Goal: Information Seeking & Learning: Compare options

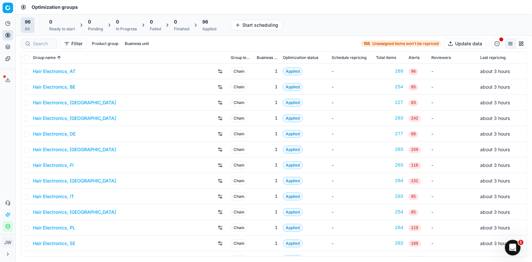
click at [45, 37] on div "Filter Product group Business unit 155 Unassigned items won't be repriced Updat…" at bounding box center [274, 44] width 516 height 16
click at [44, 43] on input at bounding box center [43, 43] width 20 height 7
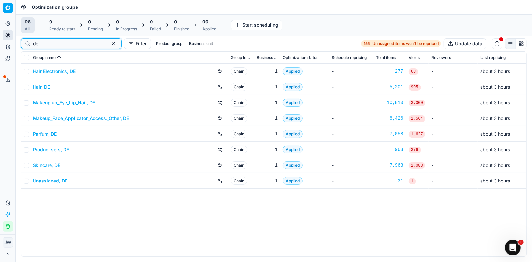
type input "de"
click at [41, 134] on link "Parfum, DE" at bounding box center [45, 134] width 24 height 7
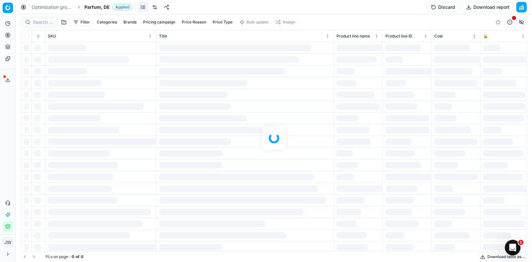
click at [43, 21] on div at bounding box center [274, 137] width 516 height 247
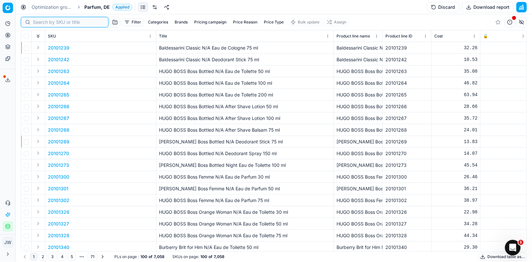
click at [44, 23] on input at bounding box center [68, 22] width 71 height 7
paste input "90013408-0021155"
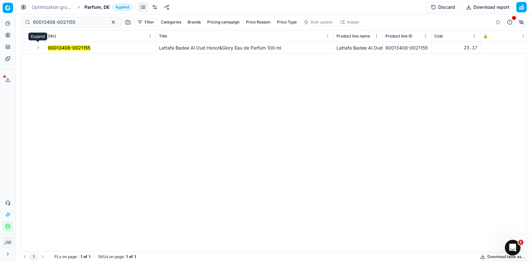
click at [37, 47] on button "Expand" at bounding box center [38, 48] width 8 height 8
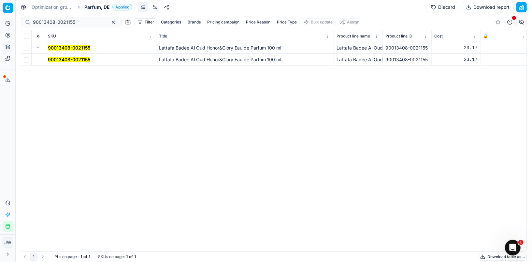
click at [51, 60] on mark "90013408-0021155" at bounding box center [69, 60] width 42 height 6
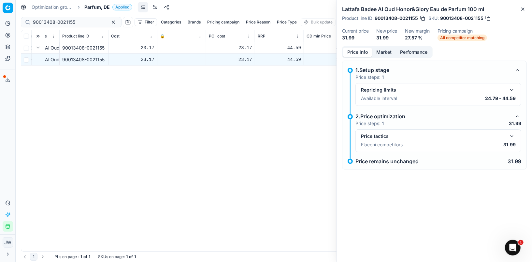
scroll to position [0, 323]
click at [490, 18] on button "button" at bounding box center [487, 18] width 7 height 7
click at [77, 22] on input "90013408-0021155" at bounding box center [68, 22] width 71 height 7
drag, startPoint x: 81, startPoint y: 22, endPoint x: 5, endPoint y: 6, distance: 78.0
click at [5, 6] on div "Pricing platform Analytics Pricing Product portfolio Templates Export service 1…" at bounding box center [266, 131] width 532 height 262
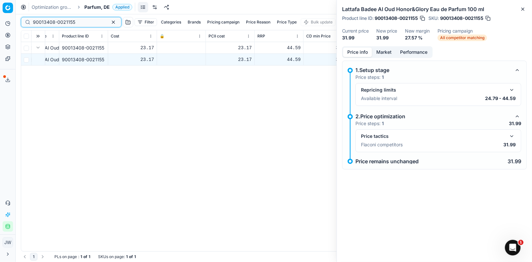
paste input "19-0021164"
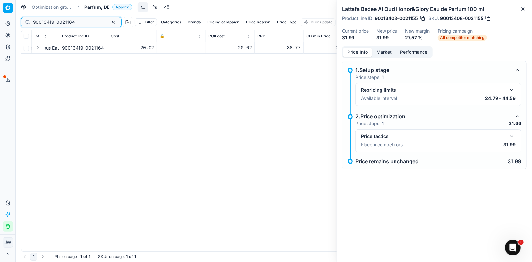
type input "90013419-0021164"
click at [424, 20] on button "button" at bounding box center [422, 18] width 7 height 7
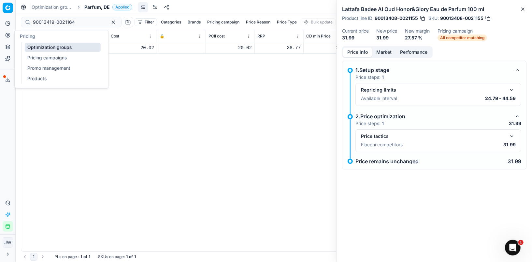
click at [4, 35] on button "Pricing" at bounding box center [8, 35] width 10 height 10
click at [26, 46] on link "Optimization groups" at bounding box center [63, 47] width 76 height 9
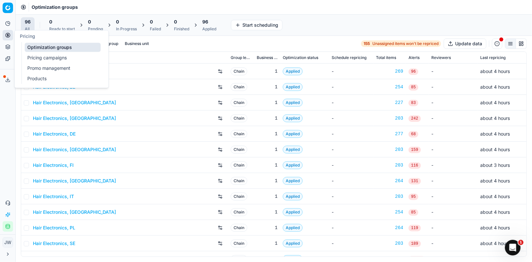
click at [43, 36] on div "Pricing" at bounding box center [62, 36] width 94 height 12
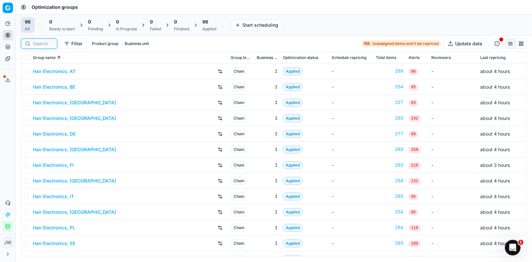
click at [46, 44] on input at bounding box center [43, 43] width 20 height 7
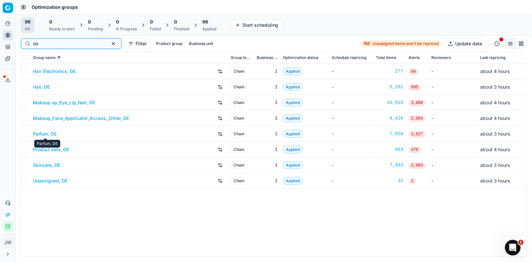
type input "de"
click at [46, 132] on link "Parfum, DE" at bounding box center [45, 134] width 24 height 7
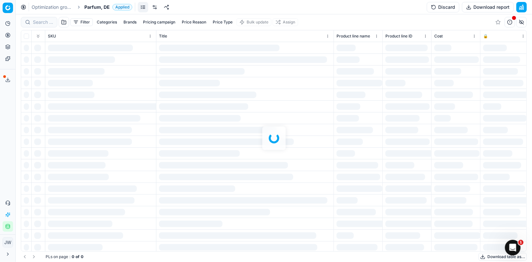
click at [41, 20] on div at bounding box center [274, 137] width 516 height 247
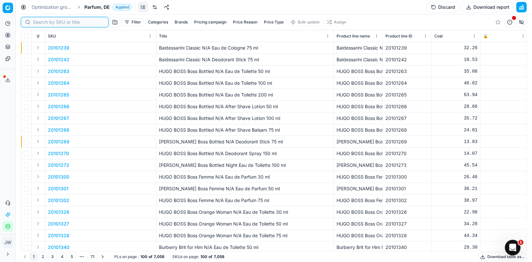
click at [40, 21] on input at bounding box center [68, 22] width 71 height 7
paste input "80012797-90"
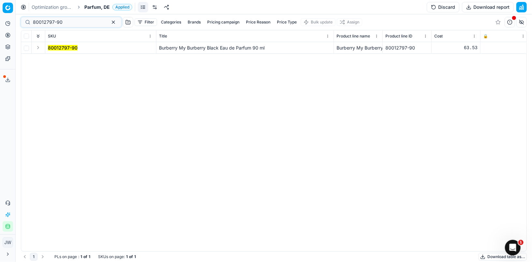
click at [36, 43] on td at bounding box center [39, 48] width 14 height 12
click at [38, 47] on button "Expand" at bounding box center [38, 48] width 8 height 8
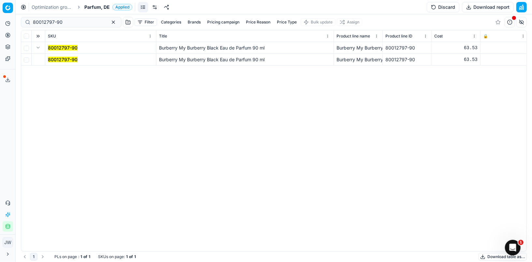
click at [51, 58] on mark "80012797-90" at bounding box center [63, 60] width 30 height 6
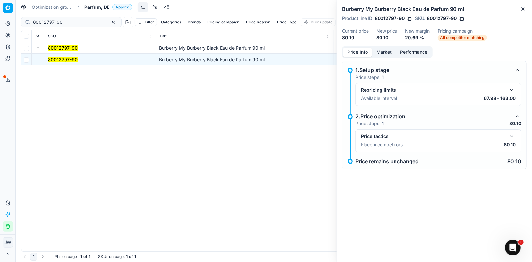
click at [511, 135] on button "button" at bounding box center [512, 136] width 8 height 8
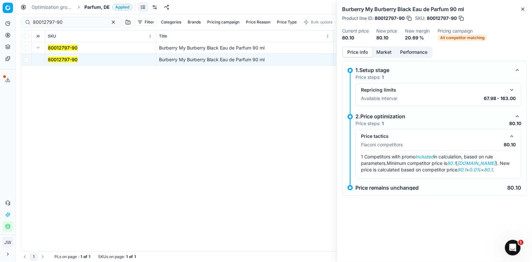
click at [511, 135] on button "button" at bounding box center [512, 136] width 8 height 8
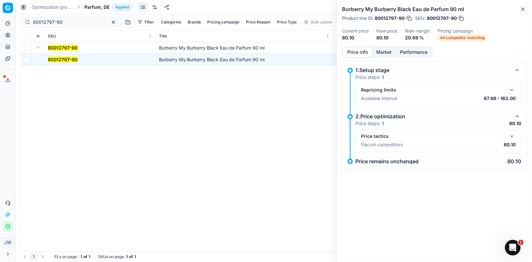
click at [386, 50] on button "Market" at bounding box center [384, 52] width 24 height 9
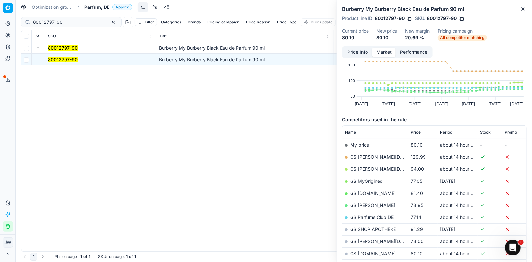
scroll to position [35, 0]
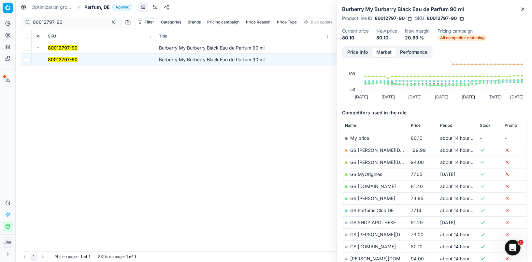
click at [369, 241] on td "GS:[DOMAIN_NAME]" at bounding box center [375, 246] width 66 height 12
click at [368, 245] on link "GS:[DOMAIN_NAME]" at bounding box center [373, 247] width 46 height 6
click at [73, 21] on input "80012797-90" at bounding box center [68, 22] width 71 height 7
drag, startPoint x: 81, startPoint y: 21, endPoint x: 0, endPoint y: 2, distance: 83.7
click at [0, 2] on div "Pricing platform Analytics Pricing Product portfolio Templates Export service 1…" at bounding box center [266, 131] width 532 height 262
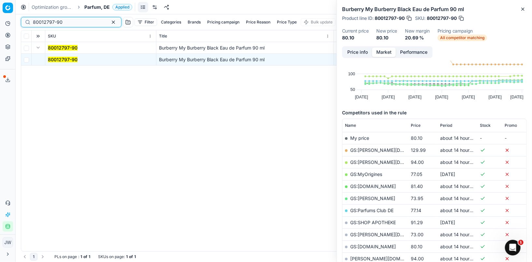
paste input "06718-75"
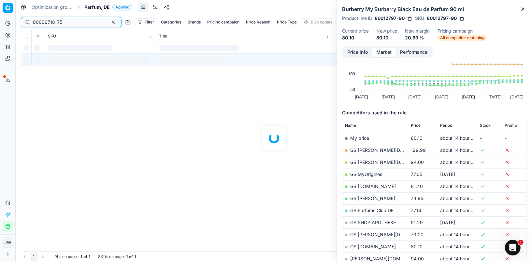
type input "80006718-75"
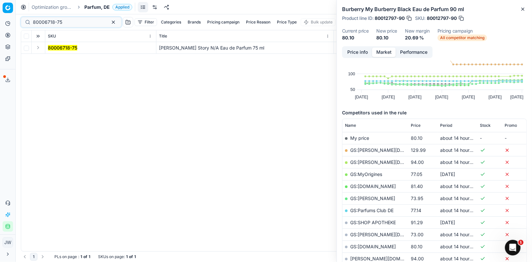
click at [36, 48] on button "Expand" at bounding box center [38, 48] width 8 height 8
click at [57, 60] on mark "80006718-75" at bounding box center [62, 60] width 29 height 6
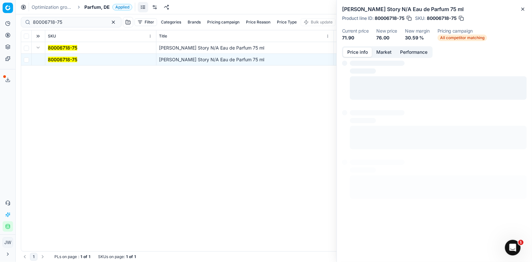
click at [365, 50] on button "Price info" at bounding box center [357, 52] width 29 height 9
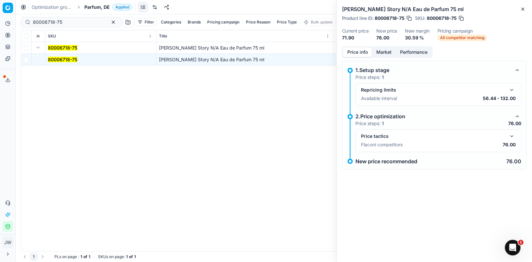
drag, startPoint x: 504, startPoint y: 139, endPoint x: 508, endPoint y: 138, distance: 3.7
click at [505, 138] on div "Price tactics" at bounding box center [438, 136] width 155 height 8
click at [509, 138] on button "button" at bounding box center [512, 136] width 8 height 8
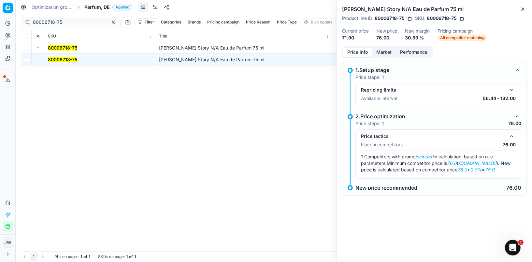
click at [382, 55] on button "Market" at bounding box center [384, 52] width 24 height 9
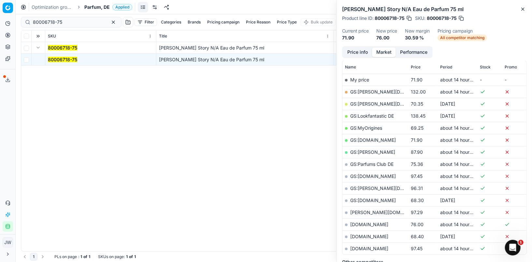
scroll to position [93, 0]
click at [363, 221] on link "[DOMAIN_NAME]" at bounding box center [369, 224] width 38 height 6
click at [359, 53] on button "Price info" at bounding box center [357, 52] width 29 height 9
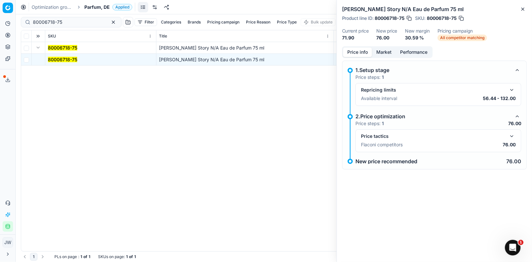
click at [511, 136] on button "button" at bounding box center [512, 136] width 8 height 8
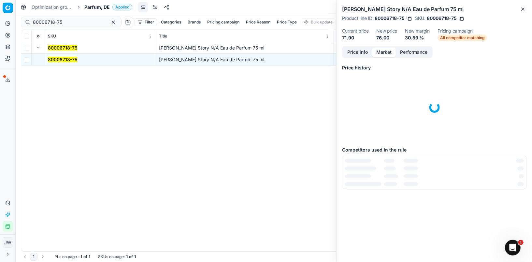
scroll to position [0, 0]
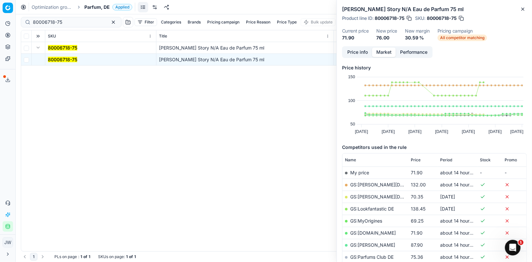
click at [382, 51] on button "Market" at bounding box center [384, 52] width 24 height 9
click at [460, 18] on button "button" at bounding box center [461, 18] width 7 height 7
click at [6, 33] on icon at bounding box center [7, 35] width 5 height 5
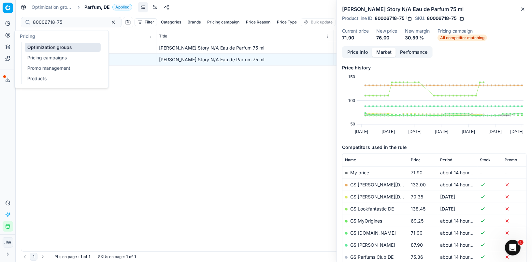
click at [40, 49] on link "Optimization groups" at bounding box center [63, 47] width 76 height 9
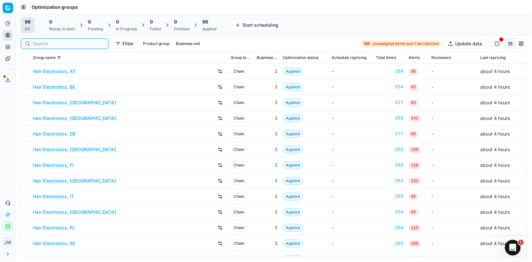
click at [37, 43] on input at bounding box center [68, 43] width 71 height 7
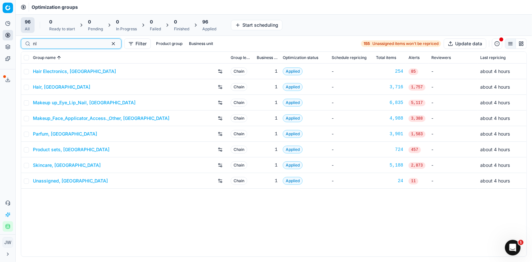
type input "nl"
click at [47, 132] on link "Parfum, [GEOGRAPHIC_DATA]" at bounding box center [65, 134] width 64 height 7
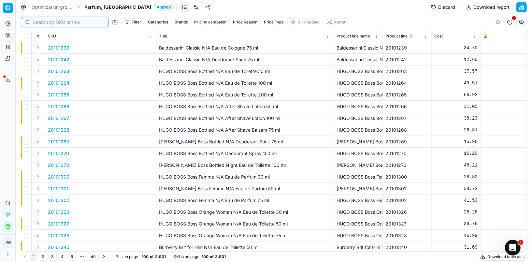
click at [45, 22] on input at bounding box center [68, 22] width 71 height 7
paste input "80012797-90"
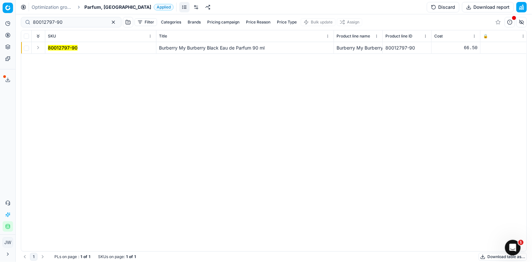
click at [39, 48] on button "Expand" at bounding box center [38, 48] width 8 height 8
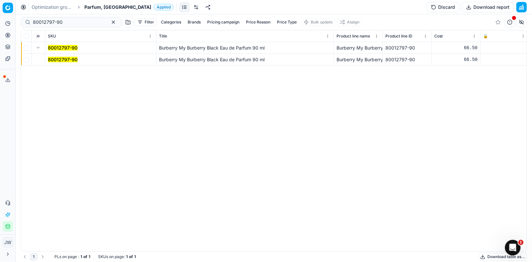
click at [68, 64] on td "80012797-90" at bounding box center [100, 60] width 111 height 12
click at [66, 57] on mark "80012797-90" at bounding box center [63, 60] width 30 height 6
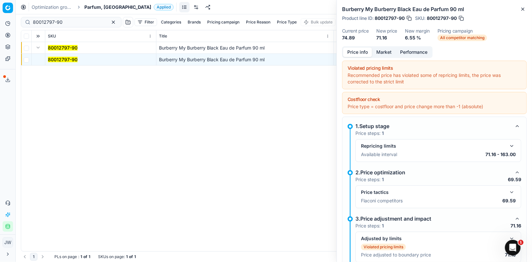
click at [511, 193] on button "button" at bounding box center [512, 192] width 8 height 8
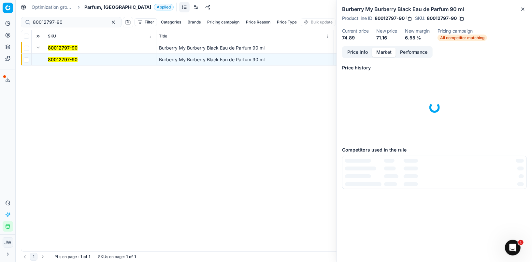
click at [386, 48] on button "Market" at bounding box center [384, 52] width 24 height 9
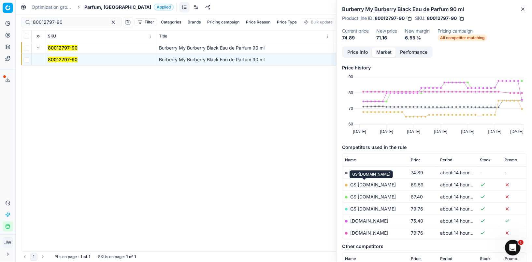
click at [366, 184] on link "GS:[DOMAIN_NAME]" at bounding box center [373, 185] width 46 height 6
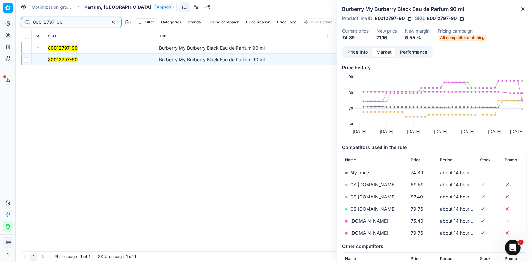
drag, startPoint x: 67, startPoint y: 22, endPoint x: 10, endPoint y: 10, distance: 58.4
click at [10, 10] on div "Pricing platform Analytics Pricing Product portfolio Templates Export service 1…" at bounding box center [266, 131] width 532 height 262
paste input "06718-75"
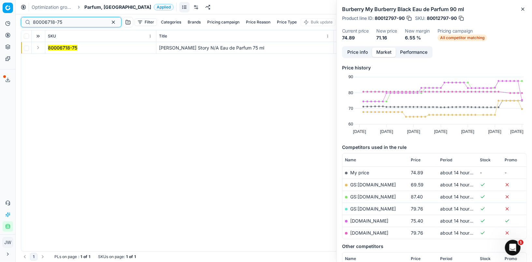
type input "80006718-75"
click at [38, 48] on button "Expand" at bounding box center [38, 48] width 8 height 8
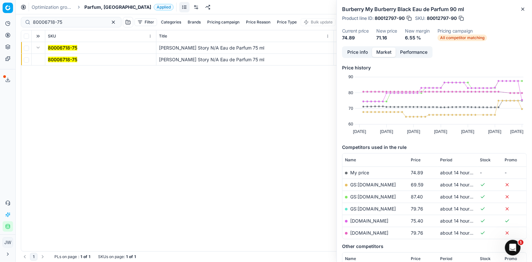
click at [55, 56] on span "80006718-75" at bounding box center [62, 59] width 29 height 7
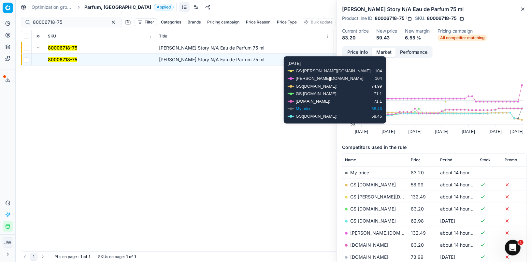
click at [356, 47] on div "Price info Market Performance" at bounding box center [387, 52] width 91 height 12
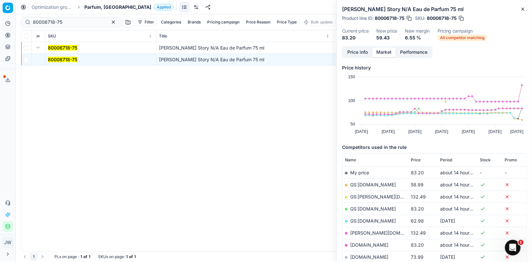
click at [355, 48] on button "Price info" at bounding box center [357, 52] width 29 height 9
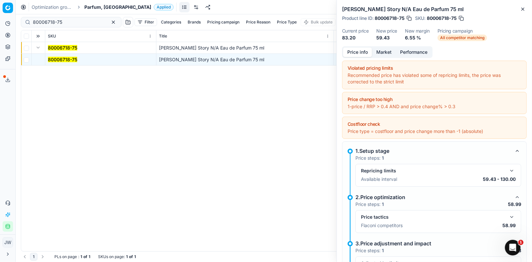
click at [512, 218] on button "button" at bounding box center [512, 217] width 8 height 8
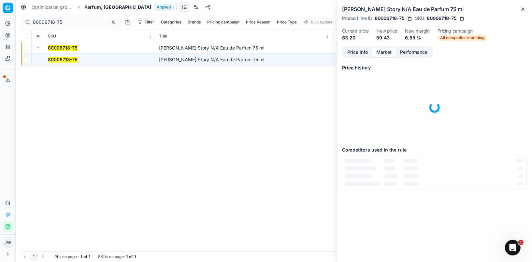
click at [383, 53] on button "Market" at bounding box center [384, 52] width 24 height 9
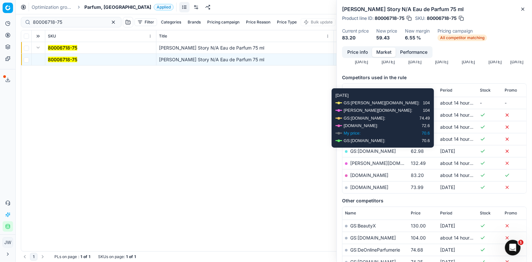
scroll to position [70, 0]
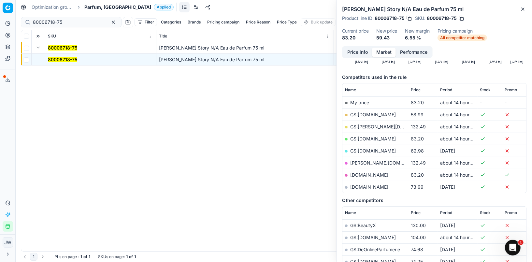
click at [361, 114] on link "GS:[DOMAIN_NAME]" at bounding box center [373, 115] width 46 height 6
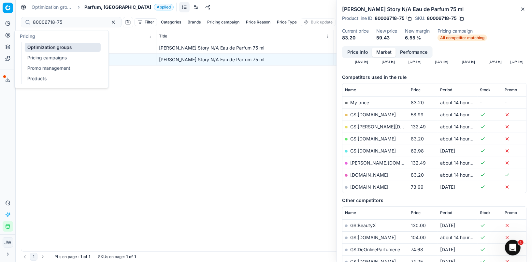
click at [2, 35] on div "Analytics Pricing Product portfolio Templates" at bounding box center [7, 41] width 15 height 51
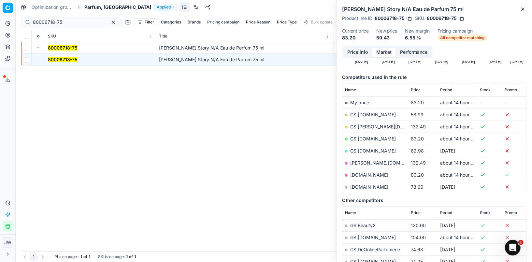
click at [8, 34] on icon at bounding box center [7, 35] width 5 height 5
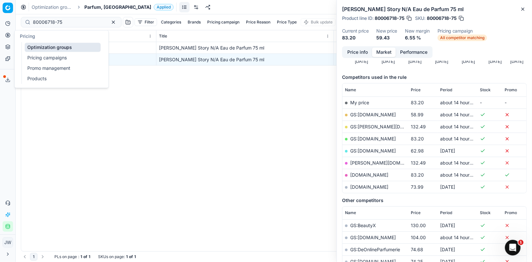
click at [45, 50] on link "Optimization groups" at bounding box center [63, 47] width 76 height 9
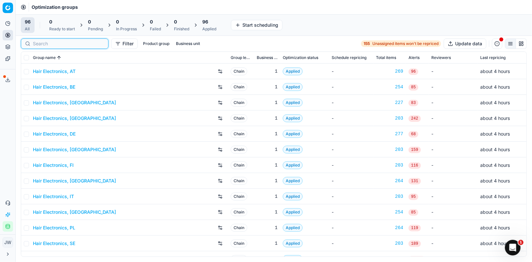
click at [45, 46] on input at bounding box center [68, 43] width 71 height 7
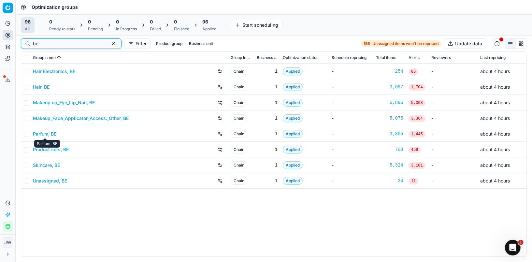
type input "be"
click at [48, 134] on link "Parfum, BE" at bounding box center [44, 134] width 23 height 7
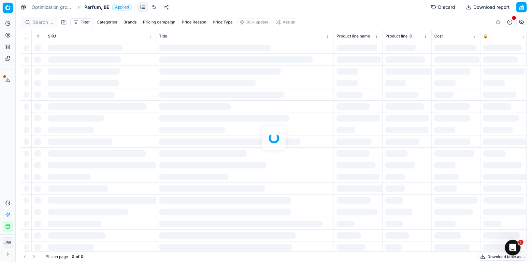
click at [44, 23] on div at bounding box center [274, 137] width 516 height 247
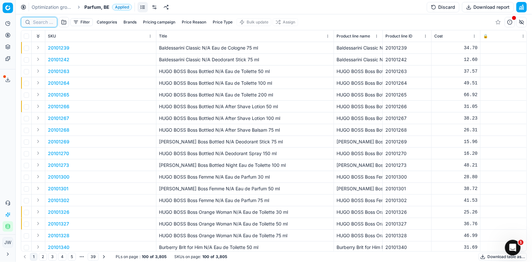
click at [42, 22] on input at bounding box center [43, 22] width 20 height 7
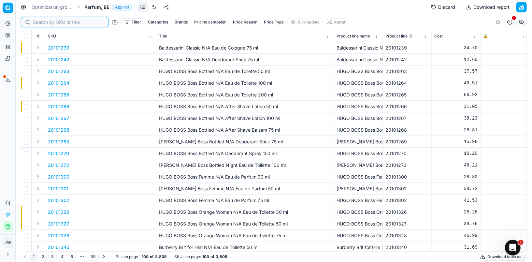
paste input "80012797-90"
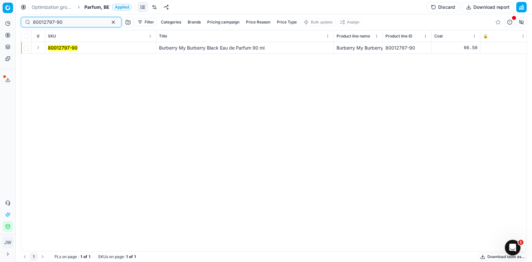
type input "80012797-90"
click at [37, 49] on button "Expand" at bounding box center [38, 48] width 8 height 8
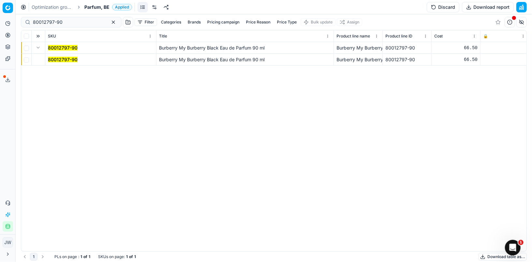
click at [72, 63] on td "80012797-90" at bounding box center [100, 60] width 111 height 12
click at [68, 57] on mark "80012797-90" at bounding box center [63, 60] width 30 height 6
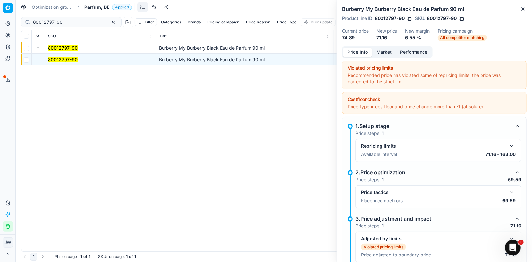
click at [512, 190] on button "button" at bounding box center [512, 192] width 8 height 8
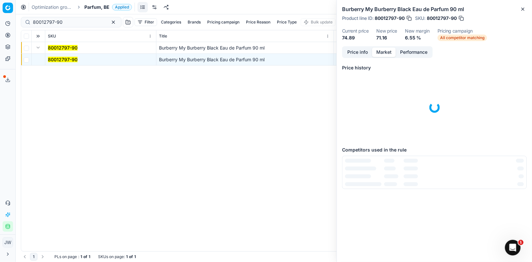
click at [385, 54] on button "Market" at bounding box center [384, 52] width 24 height 9
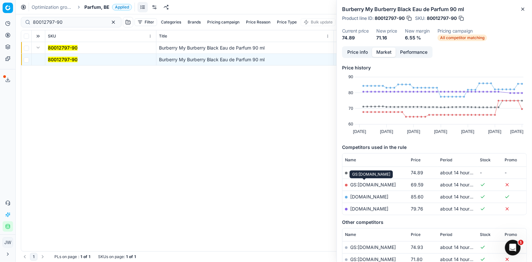
click at [356, 184] on link "GS:[DOMAIN_NAME]" at bounding box center [373, 185] width 46 height 6
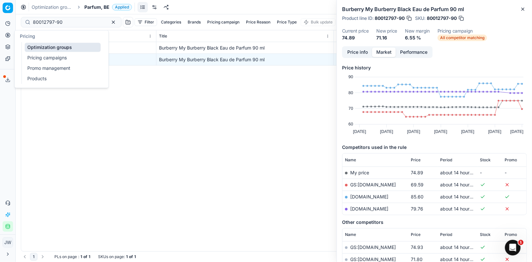
click at [8, 34] on icon at bounding box center [7, 35] width 5 height 5
click at [30, 45] on link "Optimization groups" at bounding box center [63, 47] width 76 height 9
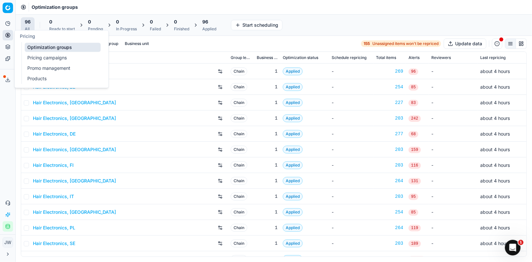
click at [47, 44] on link "Optimization groups" at bounding box center [63, 47] width 76 height 9
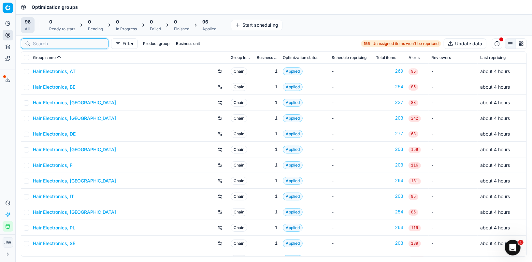
click at [47, 44] on input at bounding box center [68, 43] width 71 height 7
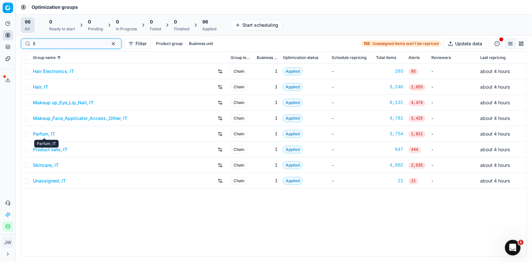
type input "it"
click at [49, 133] on link "Parfum, IT" at bounding box center [44, 134] width 22 height 7
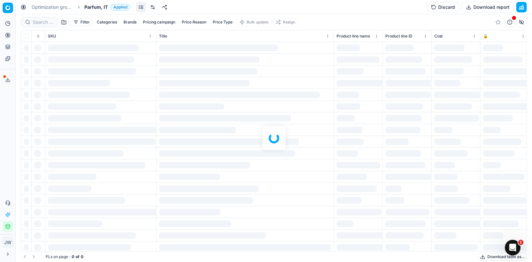
click at [45, 25] on div at bounding box center [274, 137] width 516 height 247
click at [44, 21] on div "Filter Categories Brands Pricing campaign Price Reason Price Type Bulk update A…" at bounding box center [274, 137] width 516 height 247
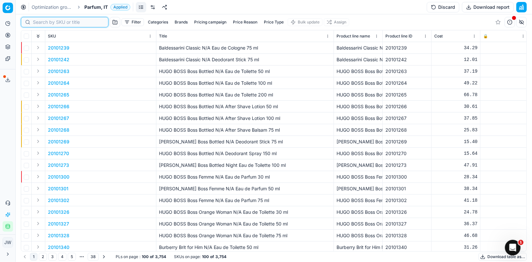
click at [44, 21] on input at bounding box center [68, 22] width 71 height 7
paste input "80058783-125"
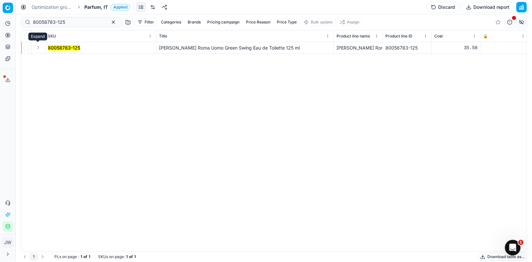
click at [38, 48] on button "Expand" at bounding box center [38, 48] width 8 height 8
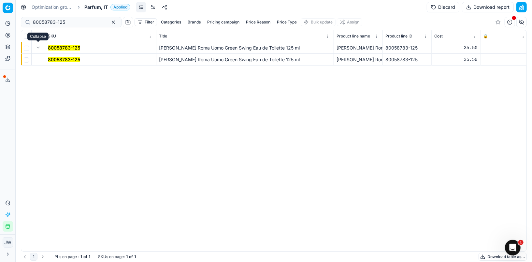
click at [63, 58] on mark "80058783-125" at bounding box center [64, 60] width 32 height 6
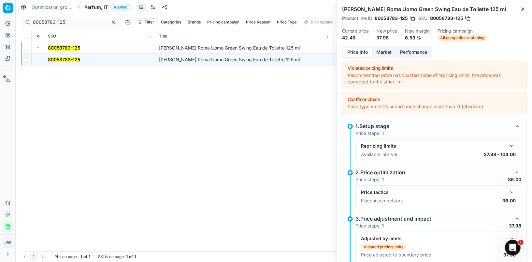
click at [514, 190] on button "button" at bounding box center [512, 192] width 8 height 8
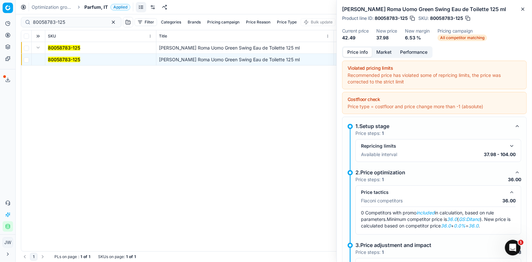
scroll to position [56, 0]
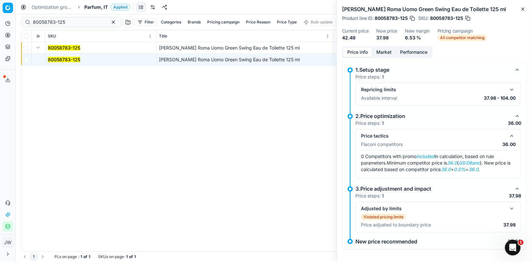
click at [379, 52] on button "Market" at bounding box center [384, 52] width 24 height 9
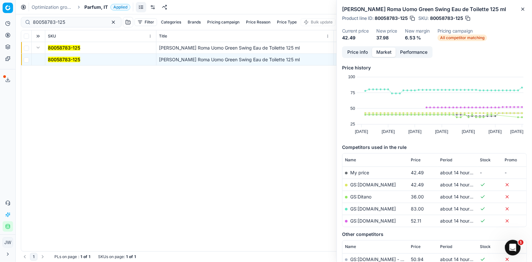
click at [362, 194] on link "GS:Ditano" at bounding box center [360, 197] width 21 height 6
drag, startPoint x: 69, startPoint y: 20, endPoint x: 25, endPoint y: 8, distance: 45.5
click at [25, 8] on div "Optimization groups Parfum, IT Applied Discard Download report 80058783-125 Fil…" at bounding box center [274, 131] width 516 height 262
paste input "20103952"
type input "20103952"
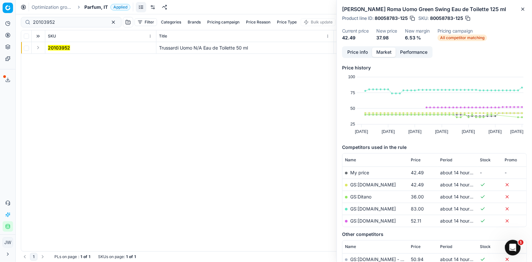
click at [37, 47] on button "Expand" at bounding box center [38, 48] width 8 height 8
click at [57, 55] on td "20103952" at bounding box center [100, 60] width 111 height 12
click at [57, 61] on mark "20103952" at bounding box center [59, 60] width 22 height 6
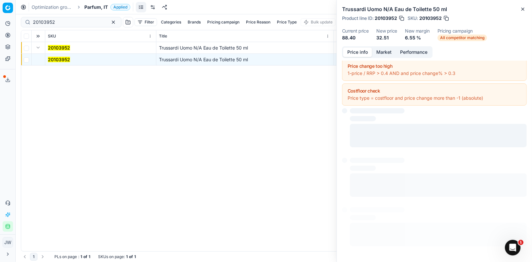
scroll to position [56, 0]
click at [359, 51] on button "Price info" at bounding box center [357, 52] width 29 height 9
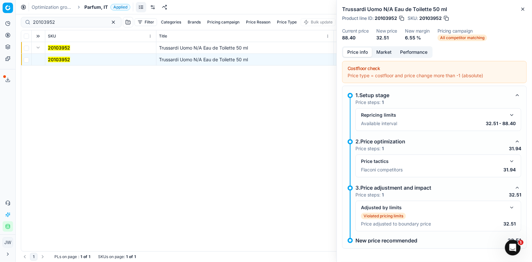
click at [512, 206] on button "button" at bounding box center [512, 207] width 8 height 8
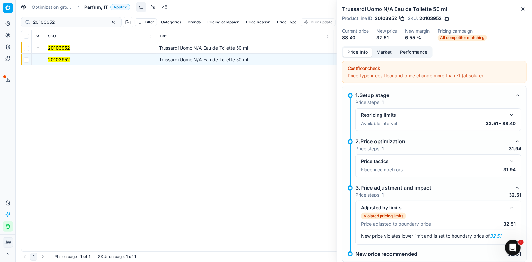
click at [512, 160] on button "button" at bounding box center [512, 161] width 8 height 8
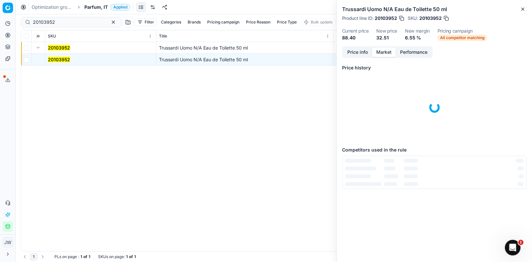
click at [381, 56] on button "Market" at bounding box center [384, 52] width 24 height 9
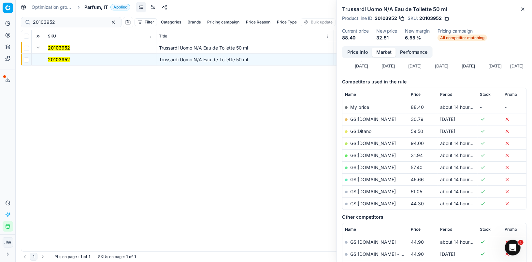
scroll to position [66, 0]
click at [361, 154] on link "GS:[DOMAIN_NAME]" at bounding box center [373, 155] width 46 height 6
